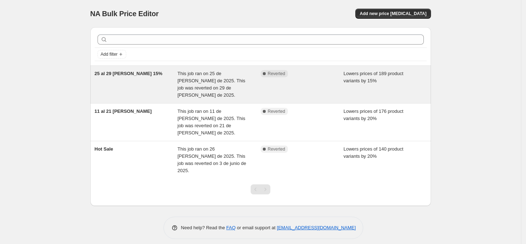
click at [195, 82] on span "This job ran on 25 de [PERSON_NAME] de 2025. This job was reverted on 29 de [PE…" at bounding box center [212, 84] width 68 height 27
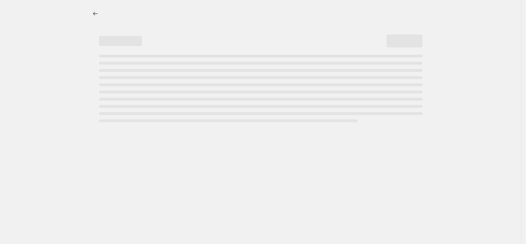
select select "percentage"
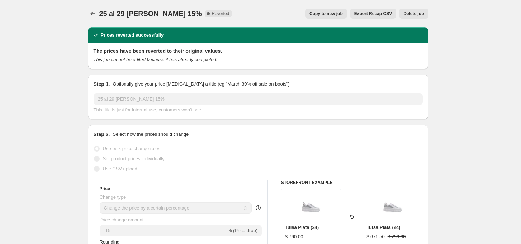
click at [328, 12] on span "Copy to new job" at bounding box center [326, 14] width 33 height 6
select select "percentage"
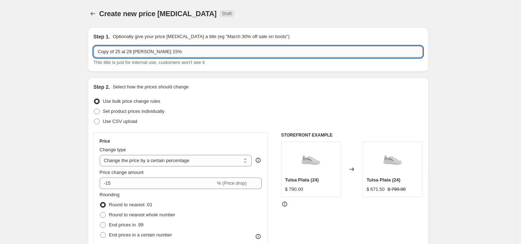
click at [155, 50] on input "Copy of 25 al 29 [PERSON_NAME] 15%" at bounding box center [258, 51] width 329 height 11
type input "hot fashion"
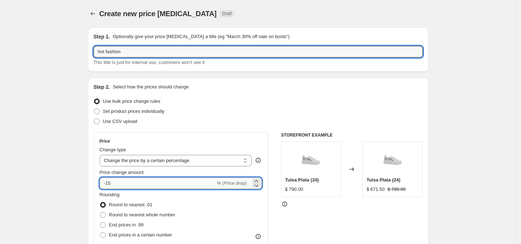
click at [152, 185] on input "-15" at bounding box center [158, 182] width 116 height 11
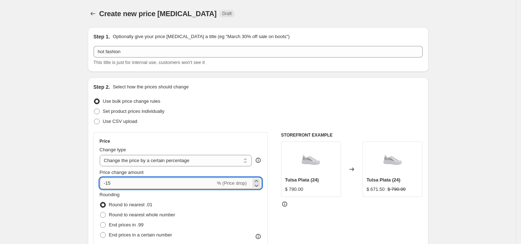
click at [152, 185] on input "-15" at bounding box center [158, 182] width 116 height 11
type input "-1"
type input "-20"
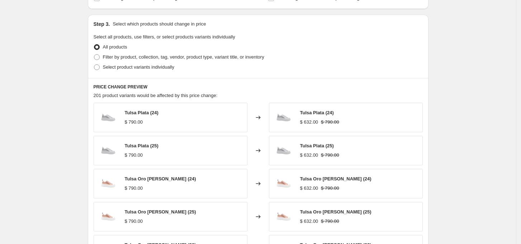
scroll to position [474, 0]
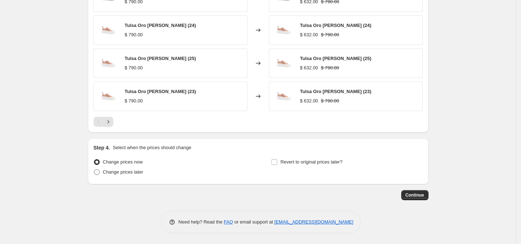
click at [126, 172] on span "Change prices later" at bounding box center [123, 171] width 41 height 5
click at [94, 169] on input "Change prices later" at bounding box center [94, 169] width 0 height 0
radio input "true"
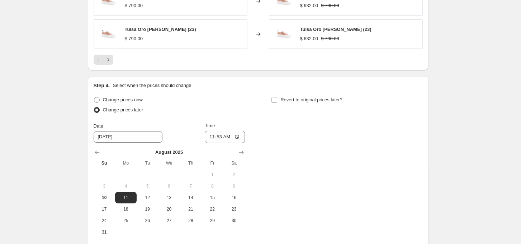
scroll to position [538, 0]
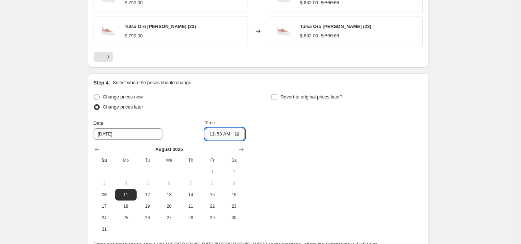
click at [211, 136] on input "11:53" at bounding box center [225, 134] width 40 height 12
type input "00:00"
click at [347, 151] on div "Change prices now Change prices later Date [DATE] Time 00:00 [DATE] Su Mo Tu We…" at bounding box center [258, 163] width 329 height 143
click at [300, 100] on span "Revert to original prices later?" at bounding box center [312, 96] width 62 height 7
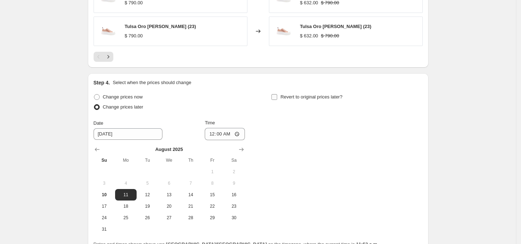
click at [277, 100] on input "Revert to original prices later?" at bounding box center [275, 97] width 6 height 6
checkbox input "true"
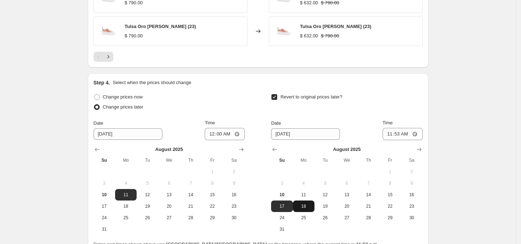
click at [309, 203] on span "18" at bounding box center [304, 206] width 16 height 6
type input "[DATE]"
click at [395, 131] on input "11:53" at bounding box center [403, 134] width 40 height 12
type input "23:59"
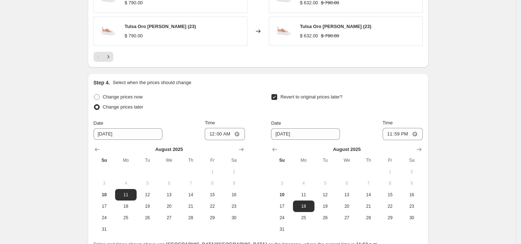
scroll to position [607, 0]
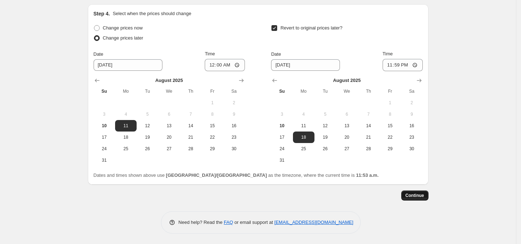
click at [417, 197] on span "Continue" at bounding box center [415, 195] width 19 height 6
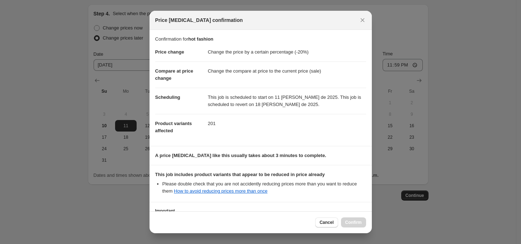
scroll to position [56, 0]
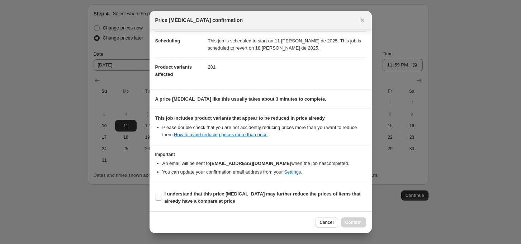
click at [188, 197] on b "I understand that this price [MEDICAL_DATA] may further reduce the prices of it…" at bounding box center [263, 197] width 196 height 13
click at [161, 197] on input "I understand that this price [MEDICAL_DATA] may further reduce the prices of it…" at bounding box center [159, 197] width 6 height 6
checkbox input "true"
click at [357, 224] on span "Confirm" at bounding box center [353, 222] width 17 height 6
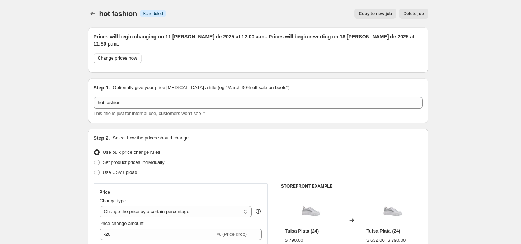
scroll to position [607, 0]
